Goal: Task Accomplishment & Management: Manage account settings

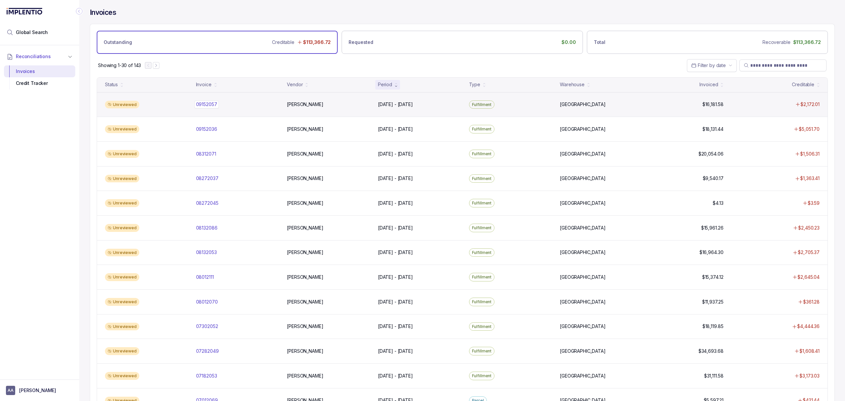
click at [197, 107] on p "09152057" at bounding box center [206, 104] width 24 height 7
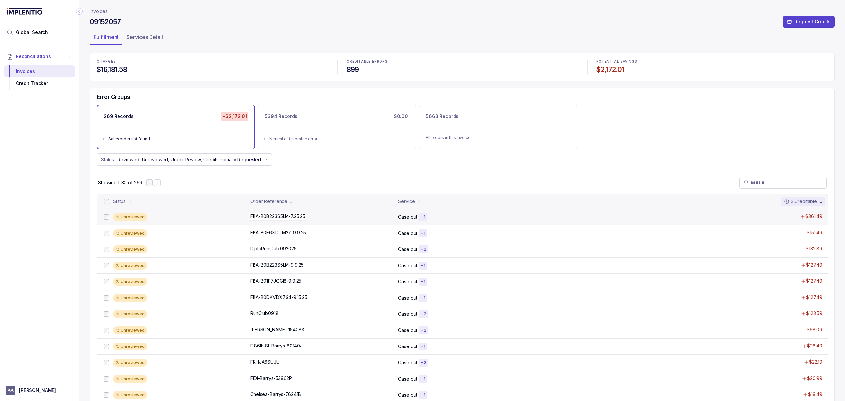
click at [287, 218] on p "FBA-B0B223S5LM-7.25.25" at bounding box center [278, 216] width 58 height 7
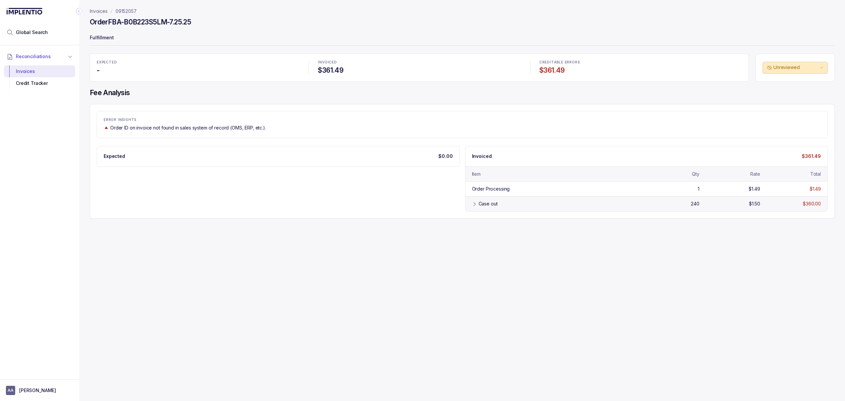
click at [493, 209] on div "Case out 240 $1.50 $360.00" at bounding box center [647, 203] width 363 height 15
click at [33, 87] on div "Credit Tracker" at bounding box center [39, 83] width 61 height 12
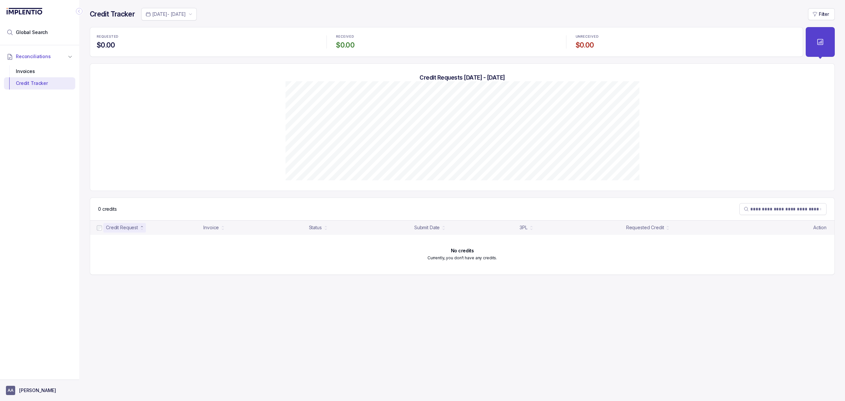
click at [33, 396] on aside "AA [PERSON_NAME]" at bounding box center [39, 389] width 79 height 21
click at [31, 391] on p "[PERSON_NAME]" at bounding box center [37, 390] width 37 height 7
click at [36, 378] on p "Logout" at bounding box center [43, 375] width 55 height 7
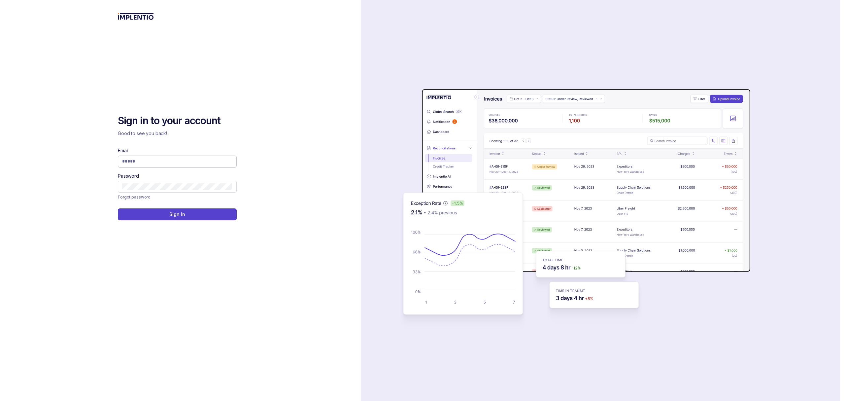
click at [149, 162] on input "Email" at bounding box center [177, 161] width 110 height 7
type input "**********"
